Goal: Check status: Check status

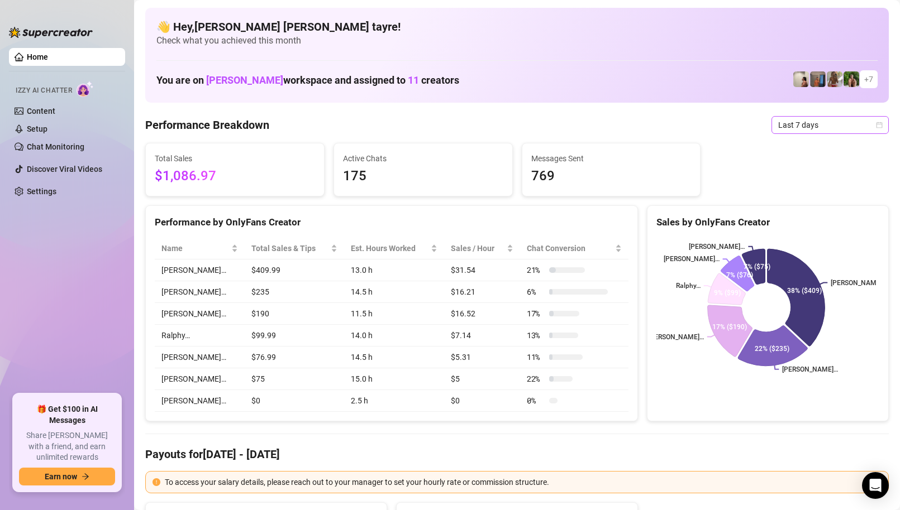
click at [809, 128] on span "Last 7 days" at bounding box center [830, 125] width 104 height 17
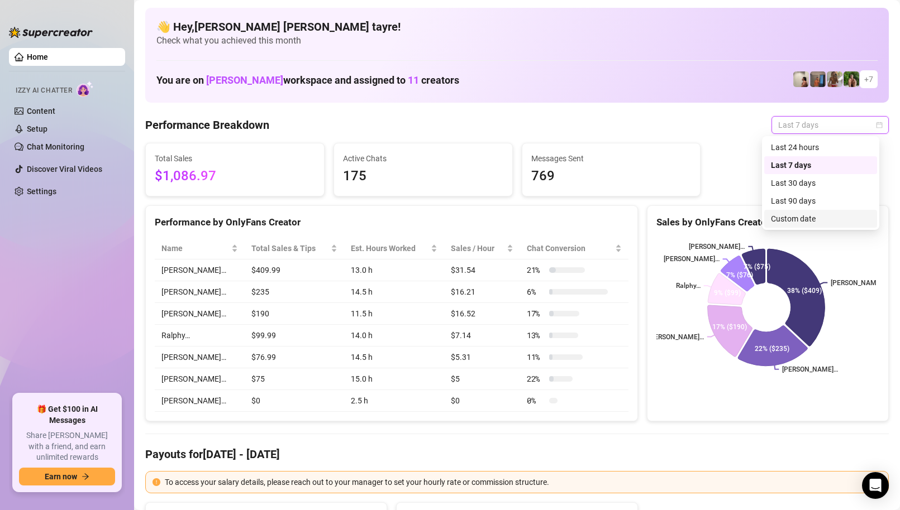
click at [782, 217] on div "Custom date" at bounding box center [820, 219] width 99 height 12
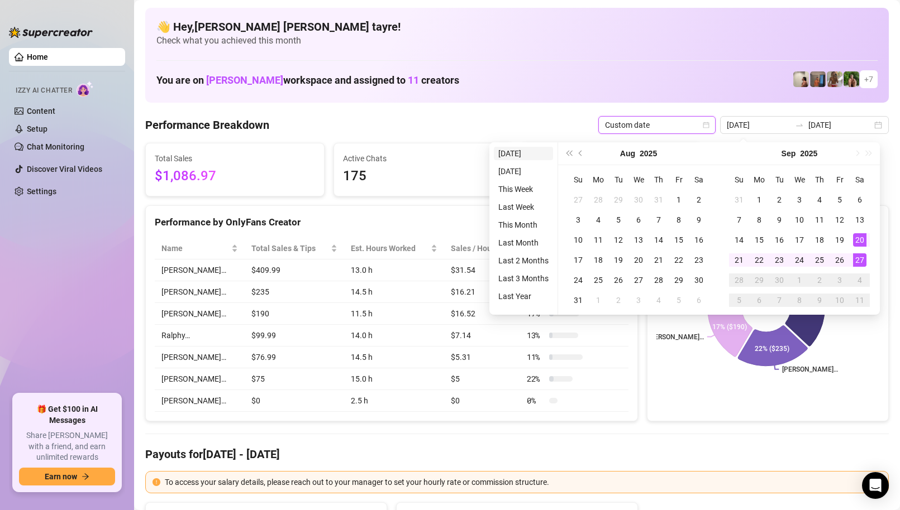
type input "[DATE]"
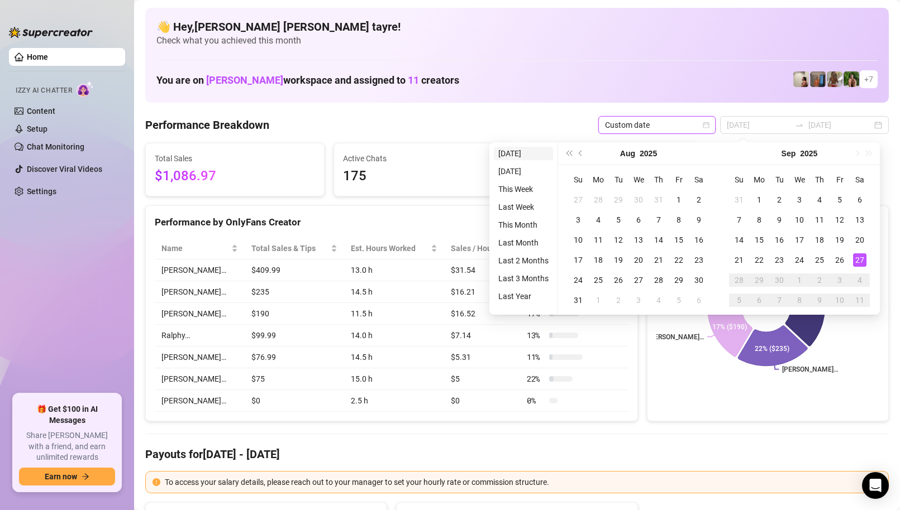
click at [517, 150] on li "[DATE]" at bounding box center [523, 153] width 59 height 13
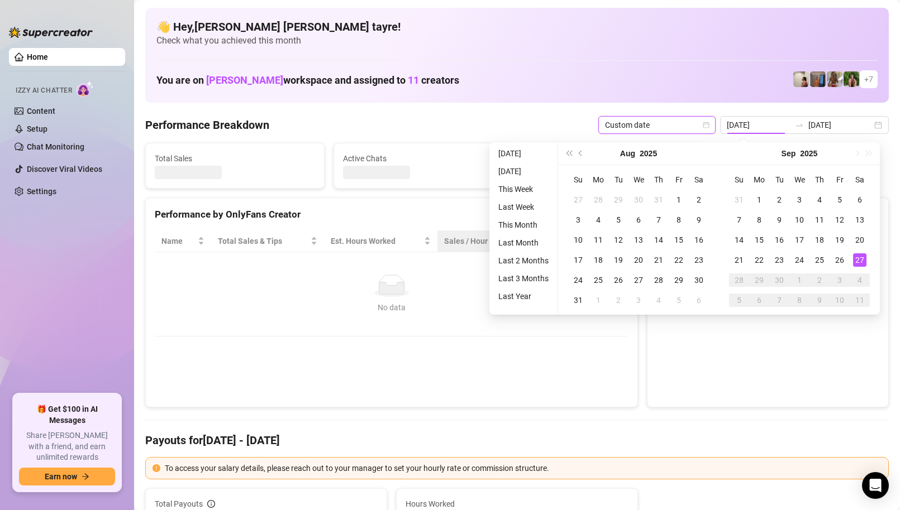
type input "[DATE]"
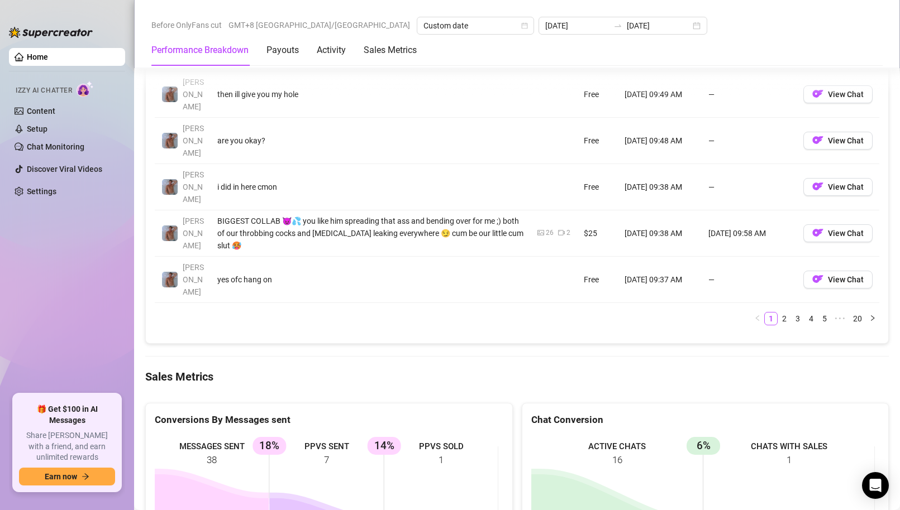
scroll to position [1452, 0]
